Goal: Find specific page/section: Find specific page/section

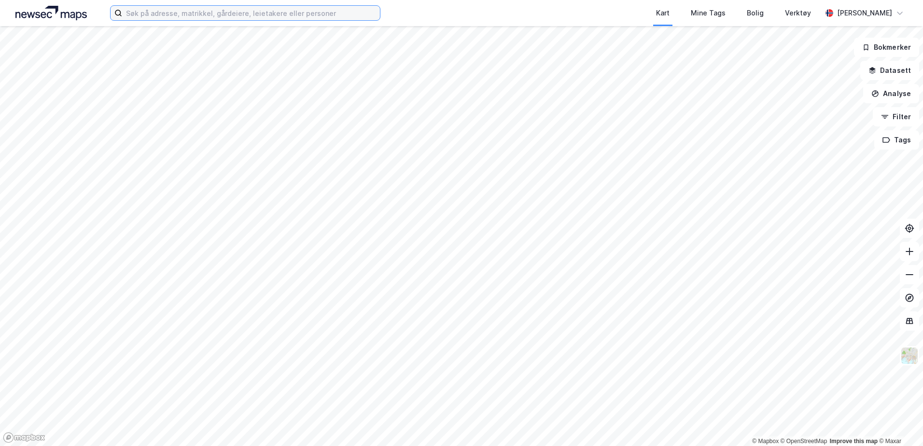
click at [290, 18] on input at bounding box center [251, 13] width 258 height 14
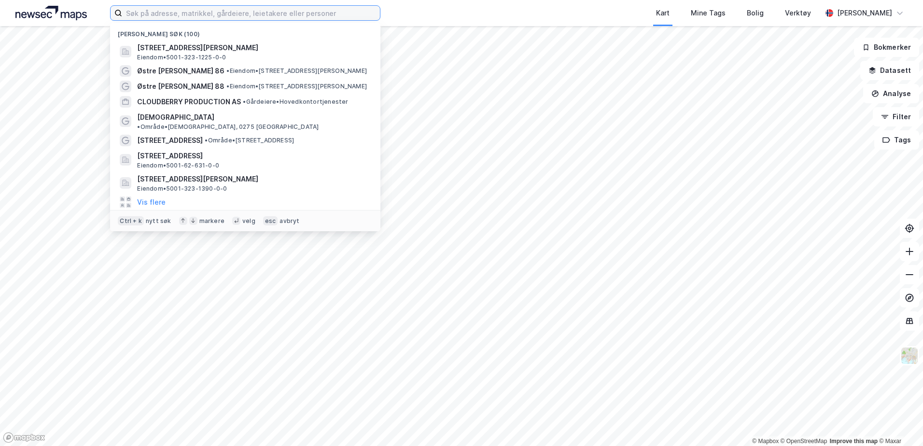
paste input "Altera Infrastructure Production AS"
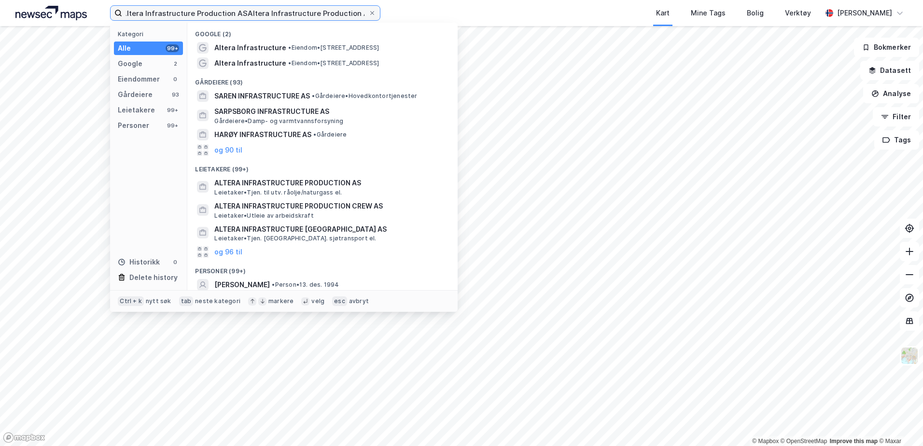
type input "Altera Infrastructure Production ASAltera Infrastructure Production AS"
click at [348, 16] on input "Altera Infrastructure Production ASAltera Infrastructure Production AS" at bounding box center [245, 13] width 246 height 14
click at [348, 10] on input "Altera Infrastructure Production ASAltera Infrastructure Production AS" at bounding box center [245, 13] width 246 height 14
click at [368, 13] on span at bounding box center [372, 13] width 8 height 8
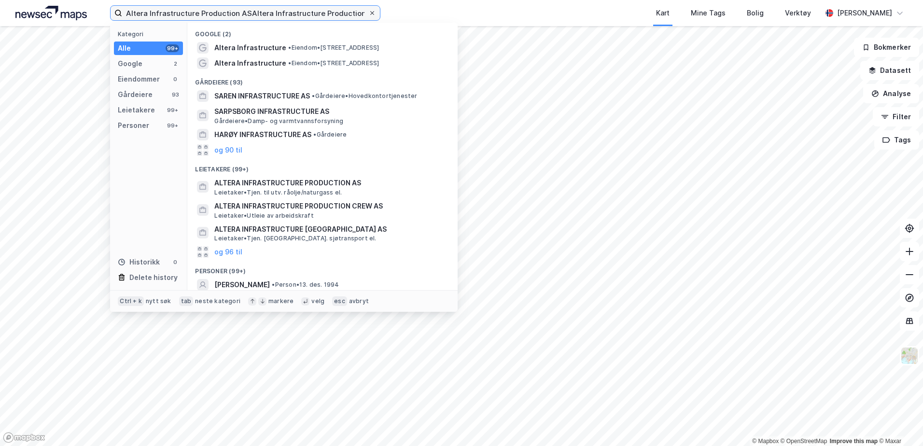
click at [368, 13] on input "Altera Infrastructure Production ASAltera Infrastructure Production AS" at bounding box center [245, 13] width 246 height 14
click at [368, 12] on input "Altera Infrastructure Production ASAltera Infrastructure Production AS" at bounding box center [245, 13] width 246 height 14
click at [368, 13] on input "Altera Infrastructure Production ASAltera Infrastructure Production AS" at bounding box center [245, 13] width 246 height 14
click at [325, 14] on input "Altera Infrastructure Production ASAltera Infrastructure Production AS" at bounding box center [245, 13] width 246 height 14
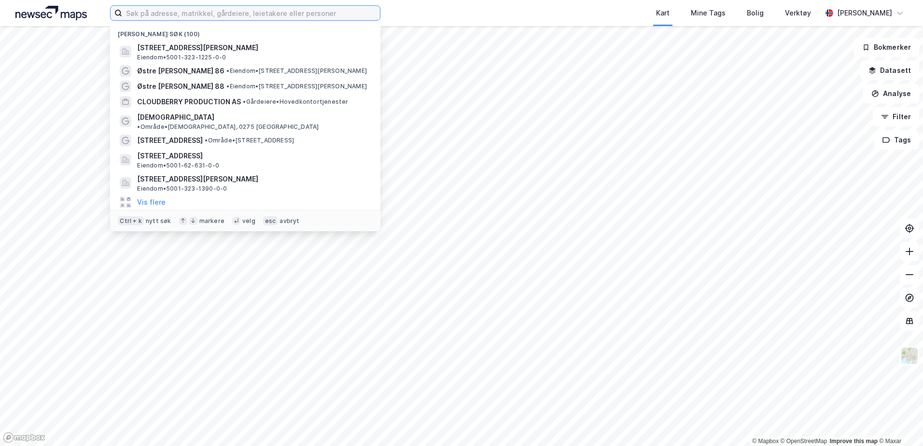
paste input "939545832"
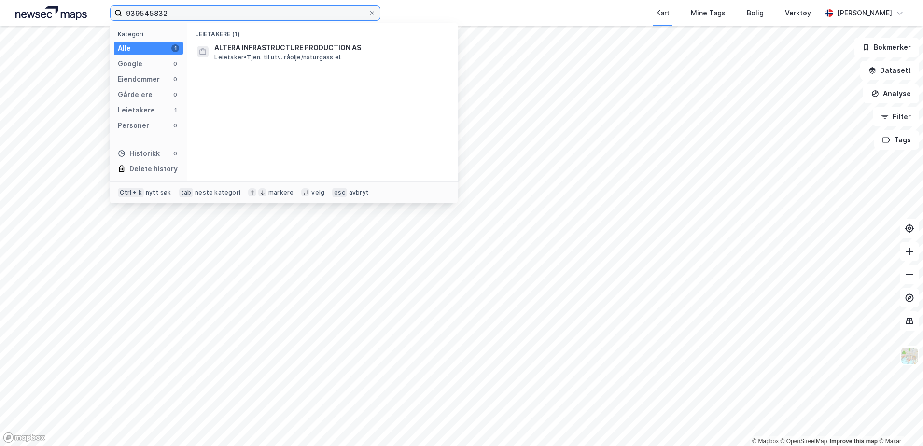
click at [264, 12] on input "939545832" at bounding box center [245, 13] width 246 height 14
click at [261, 17] on input "939545832" at bounding box center [245, 13] width 246 height 14
paste input "Altera Infrastructure Production Crew AS"
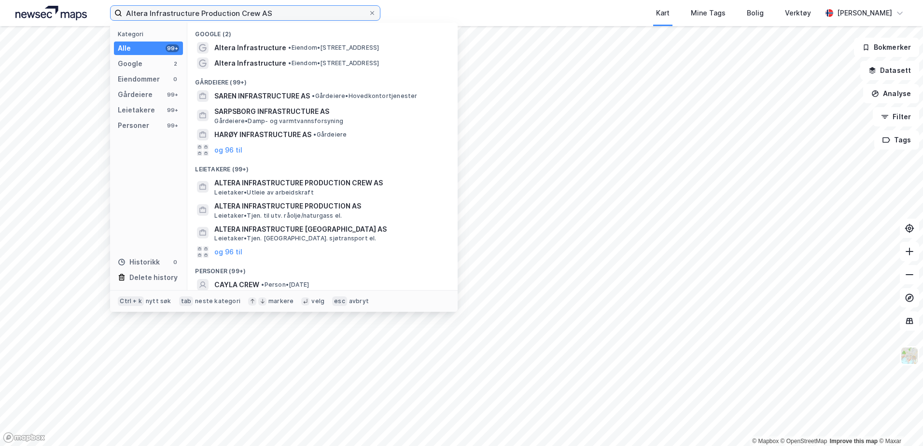
type input "Altera Infrastructure Production Crew AS"
click at [371, 14] on icon at bounding box center [372, 13] width 6 height 6
click at [368, 14] on input "Altera Infrastructure Production Crew AS" at bounding box center [245, 13] width 246 height 14
click at [368, 11] on input "Altera Infrastructure Production Crew AS" at bounding box center [245, 13] width 246 height 14
click at [334, 14] on input "Altera Infrastructure Production Crew AS" at bounding box center [245, 13] width 246 height 14
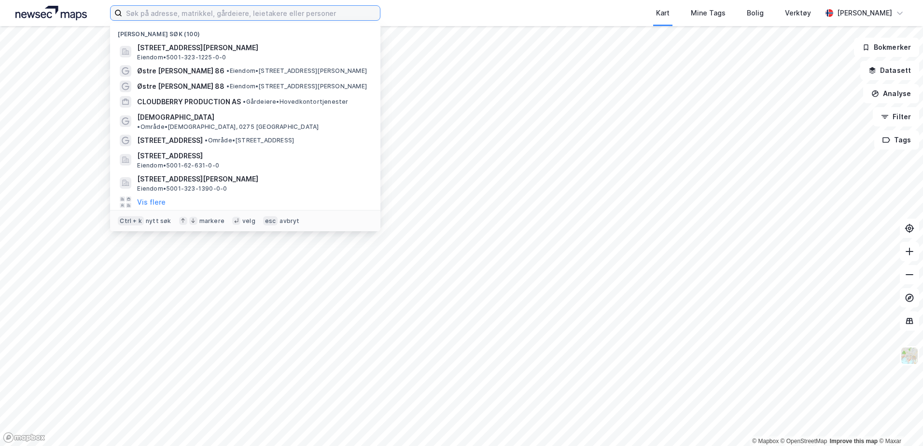
paste input "996235149"
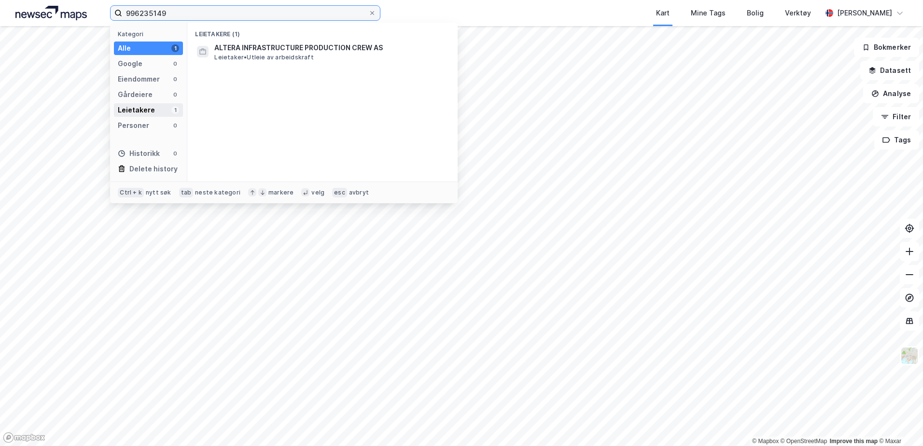
type input "996235149"
click at [368, 13] on span at bounding box center [372, 13] width 8 height 8
click at [368, 13] on input "996235149" at bounding box center [245, 13] width 246 height 14
click at [368, 11] on input "996235149" at bounding box center [245, 13] width 246 height 14
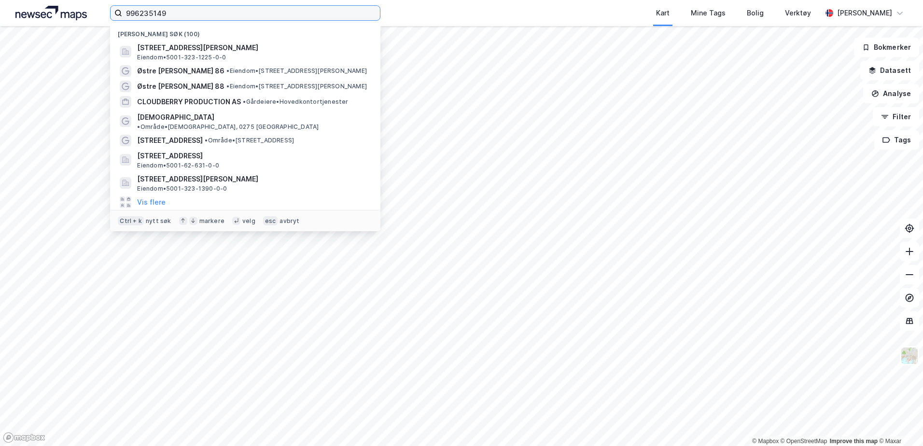
click at [376, 14] on input "996235149" at bounding box center [251, 13] width 258 height 14
click at [350, 14] on input "996235149" at bounding box center [251, 13] width 258 height 14
paste input "Altera Infrastructure Siri AS"
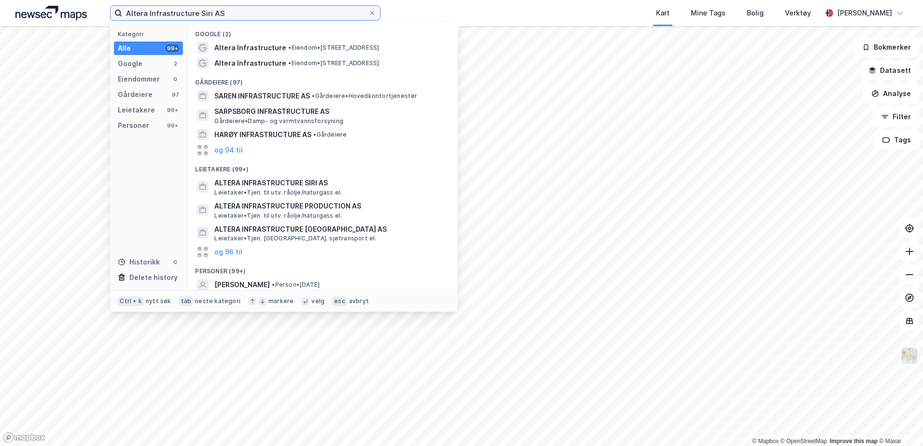
click at [362, 11] on input "Altera Infrastructure Siri AS" at bounding box center [245, 13] width 246 height 14
click at [355, 14] on input "Altera Infrastructure Siri AS" at bounding box center [245, 13] width 246 height 14
paste input "990485674"
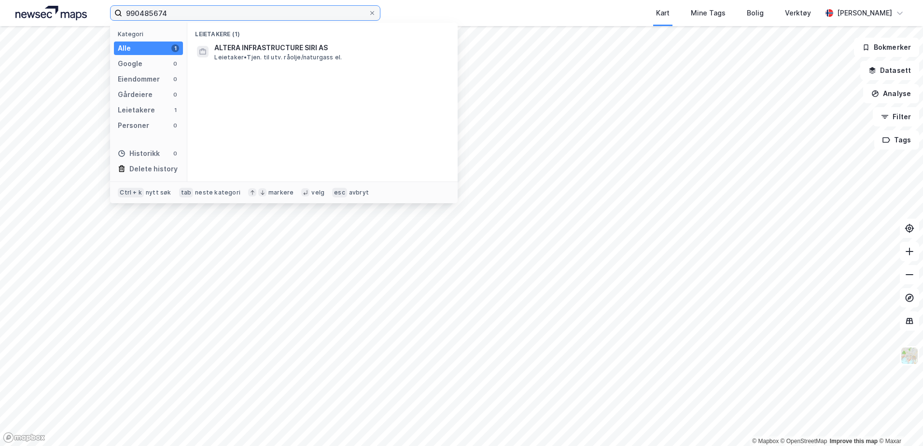
click at [208, 12] on input "990485674" at bounding box center [245, 13] width 246 height 14
paste input "Altera Infrastructure Voyageur AS"
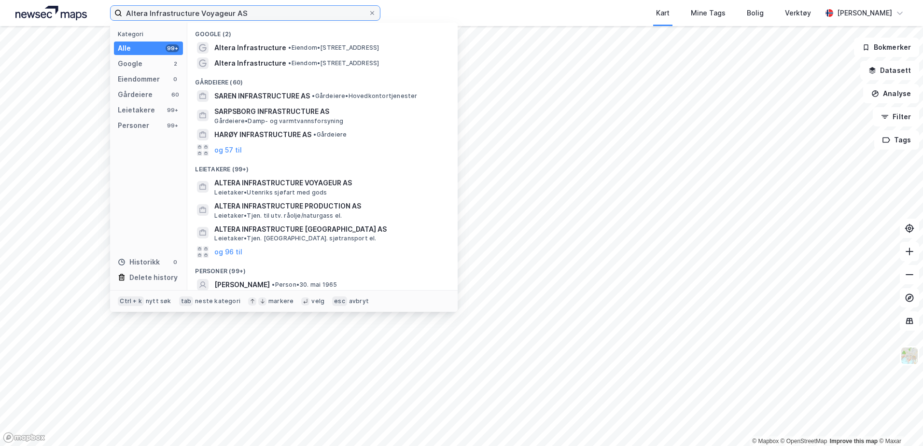
drag, startPoint x: 350, startPoint y: 18, endPoint x: 349, endPoint y: 13, distance: 5.4
click at [350, 18] on input "Altera Infrastructure Voyageur AS" at bounding box center [245, 13] width 246 height 14
click at [350, 14] on input "Altera Infrastructure Voyageur AS" at bounding box center [245, 13] width 246 height 14
paste input "990479518"
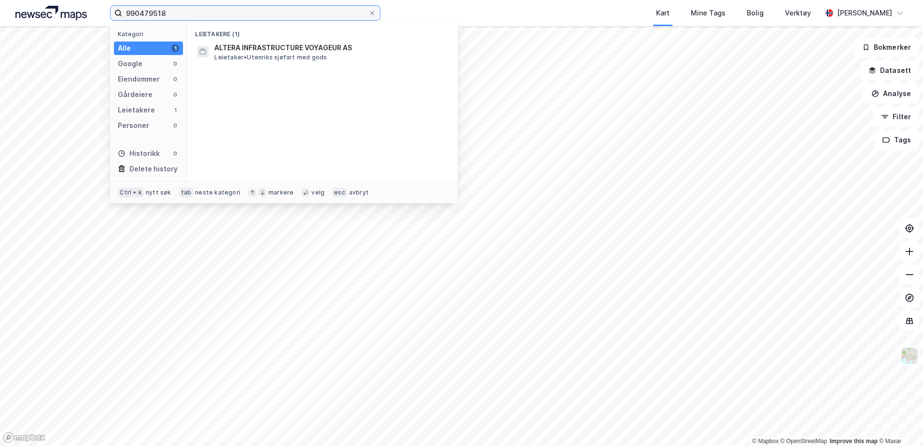
click at [189, 16] on input "990479518" at bounding box center [245, 13] width 246 height 14
paste input "[PERSON_NAME] AS"
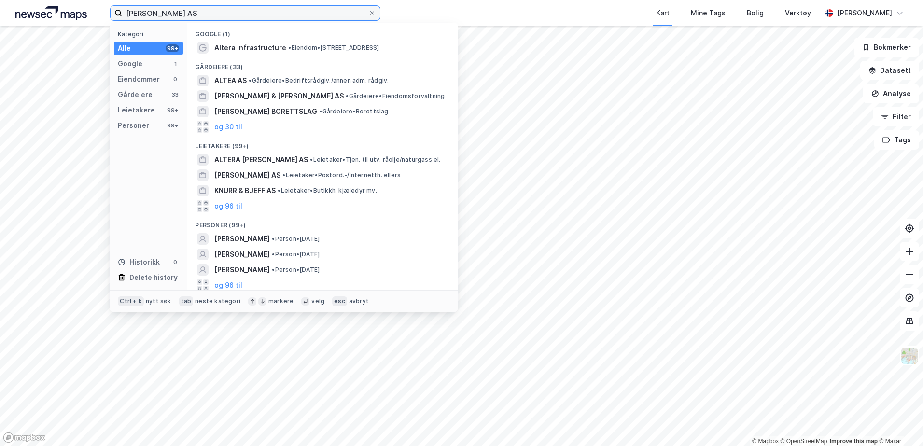
click at [217, 15] on input "[PERSON_NAME] AS" at bounding box center [245, 13] width 246 height 14
click at [185, 15] on input "[PERSON_NAME] AS" at bounding box center [245, 13] width 246 height 14
click at [187, 14] on input "[PERSON_NAME] AS" at bounding box center [245, 13] width 246 height 14
paste input "996508234"
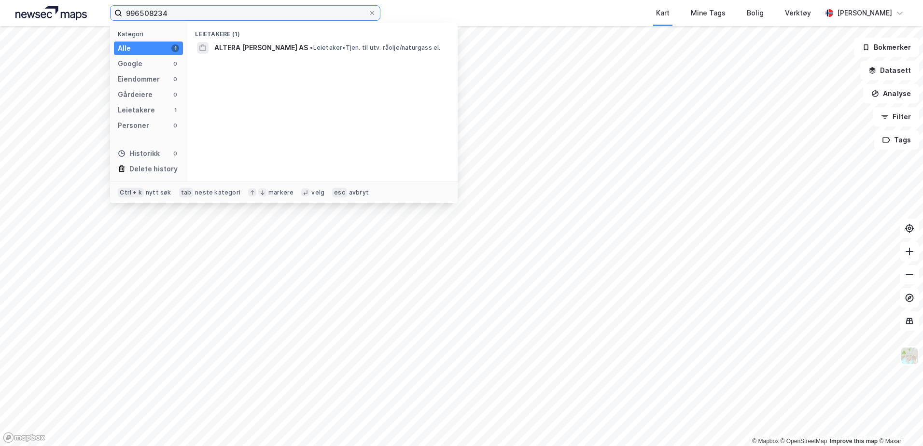
click at [307, 13] on input "996508234" at bounding box center [245, 13] width 246 height 14
paste input "Petrojarl I Production AS"
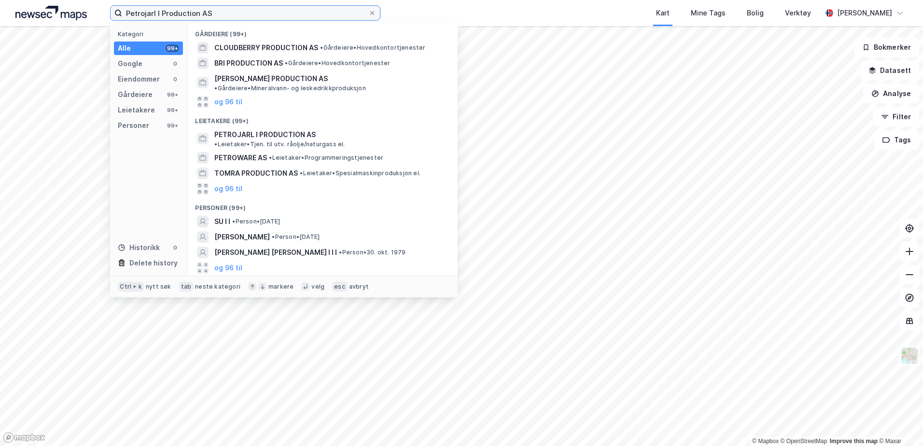
click at [227, 14] on input "Petrojarl I Production AS" at bounding box center [245, 13] width 246 height 14
paste input "997788885"
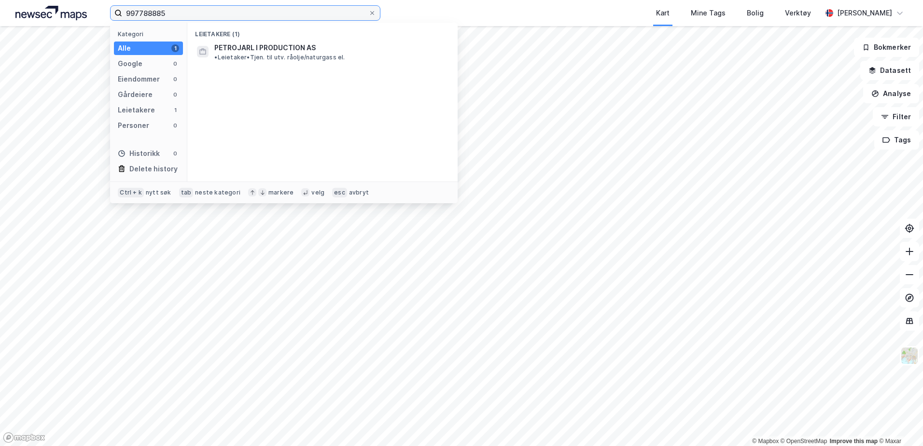
click at [346, 16] on input "997788885" at bounding box center [245, 13] width 246 height 14
click at [184, 16] on input "997788885" at bounding box center [245, 13] width 246 height 14
click at [184, 15] on input "997788885" at bounding box center [245, 13] width 246 height 14
paste input "Piranema Production AS"
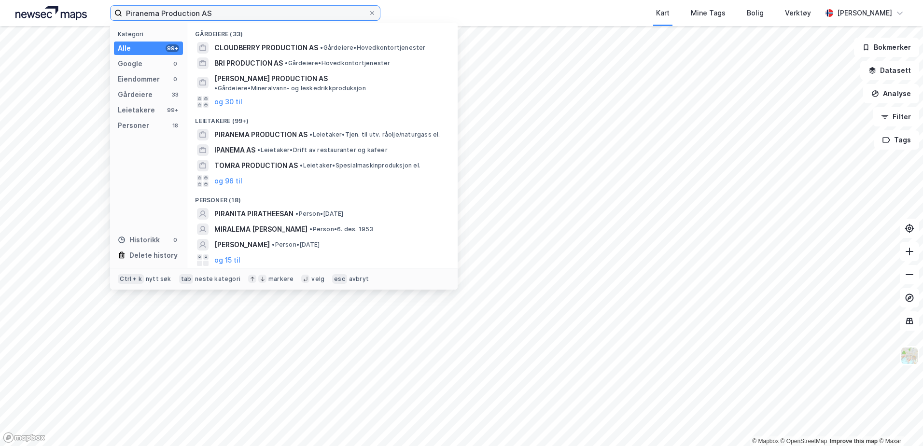
click at [257, 14] on input "Piranema Production AS" at bounding box center [245, 13] width 246 height 14
paste input "985973245"
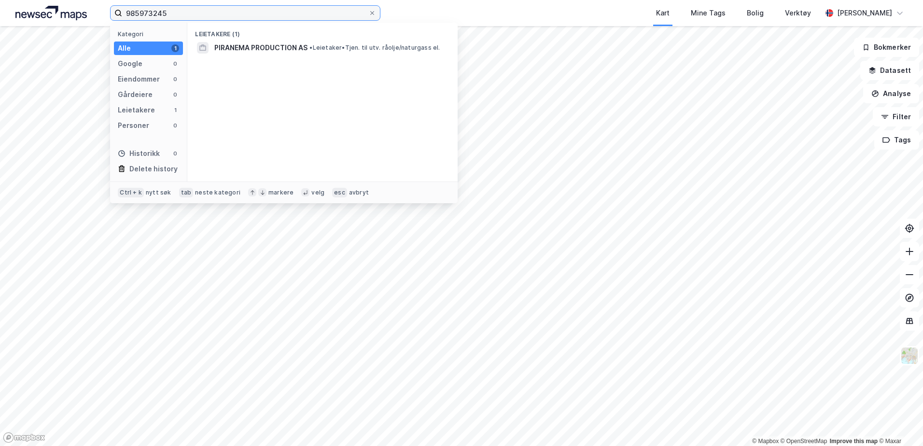
type input "985973245"
